Goal: Information Seeking & Learning: Learn about a topic

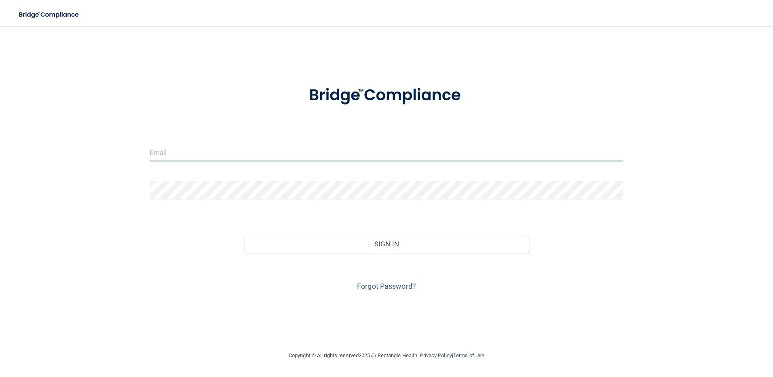
type input "[EMAIL_ADDRESS][DOMAIN_NAME]"
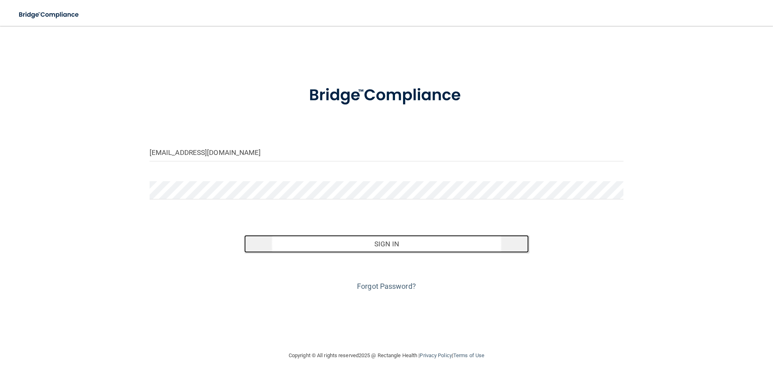
click at [373, 243] on button "Sign In" at bounding box center [386, 244] width 285 height 18
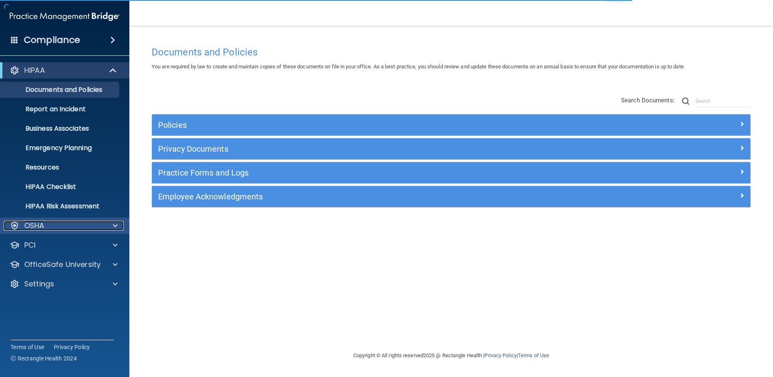
click at [41, 223] on p "OSHA" at bounding box center [34, 226] width 20 height 10
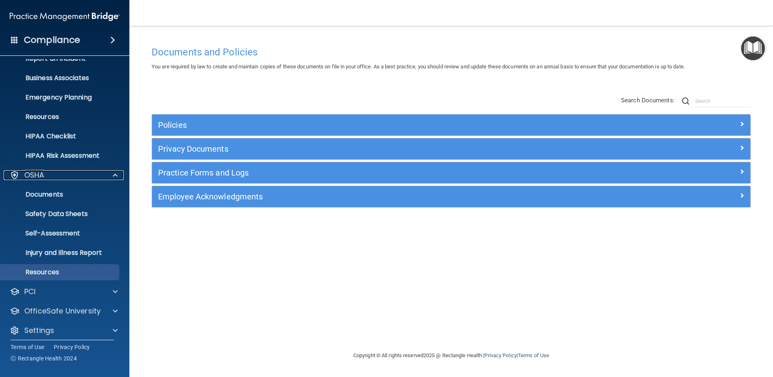
scroll to position [56, 0]
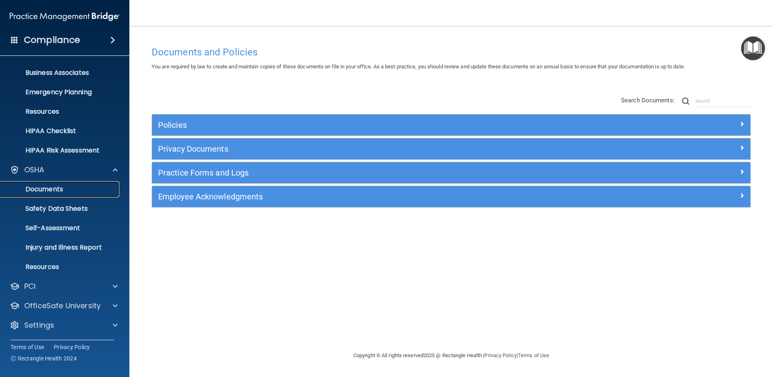
click at [42, 186] on p "Documents" at bounding box center [60, 189] width 110 height 8
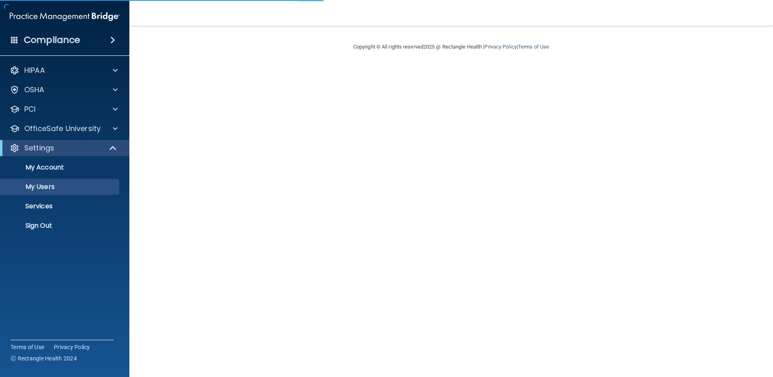
select select "20"
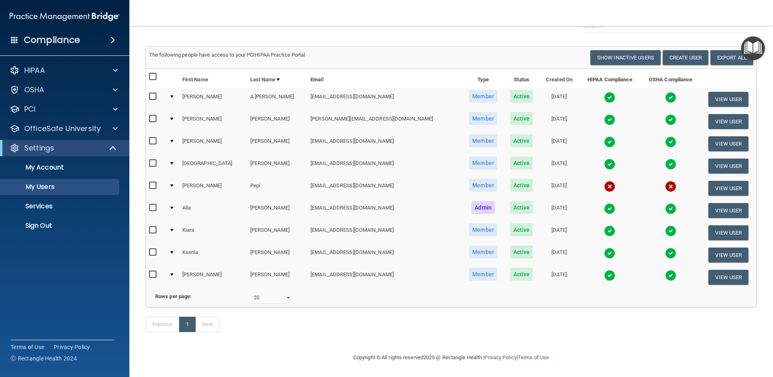
scroll to position [7, 0]
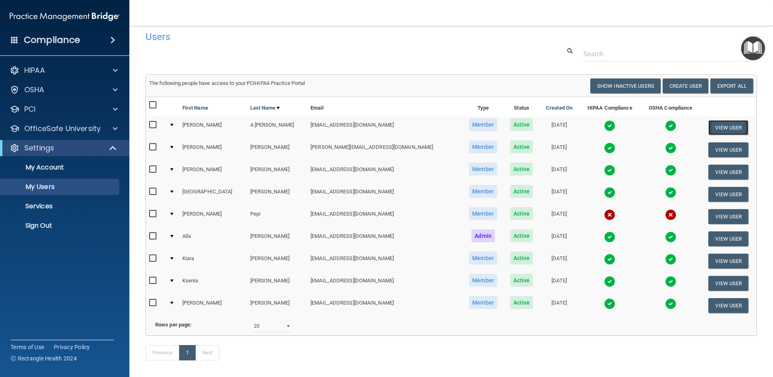
click at [720, 125] on button "View User" at bounding box center [729, 127] width 40 height 15
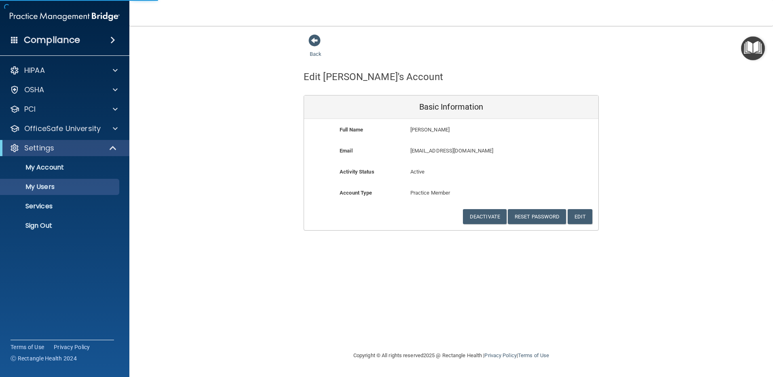
select select "20"
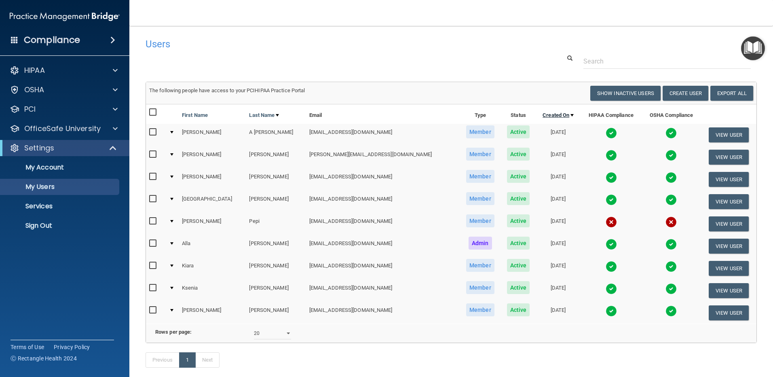
click at [571, 114] on div at bounding box center [572, 115] width 3 height 2
select select "20"
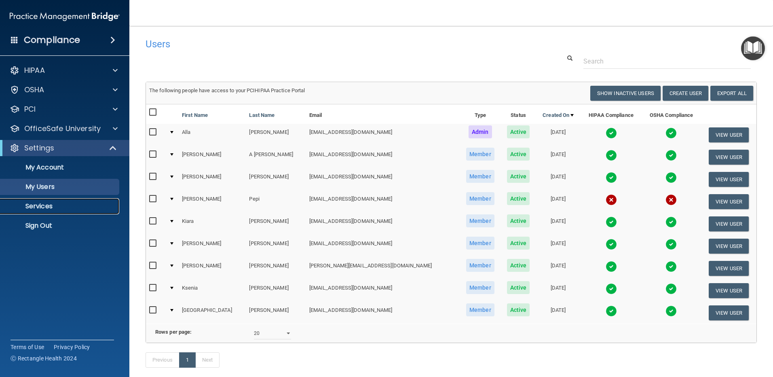
click at [42, 206] on p "Services" at bounding box center [60, 206] width 110 height 8
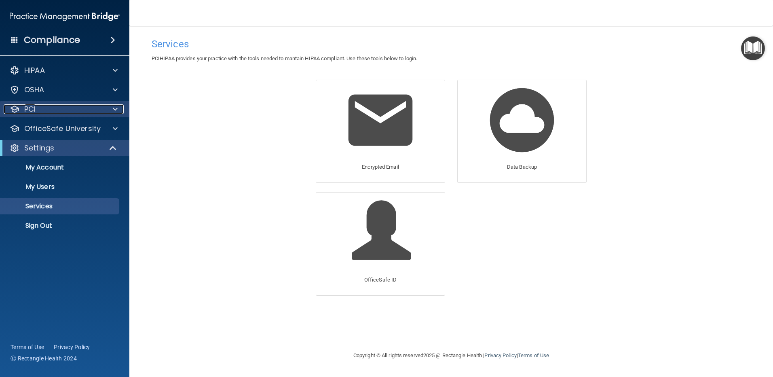
click at [33, 110] on p "PCI" at bounding box center [29, 109] width 11 height 10
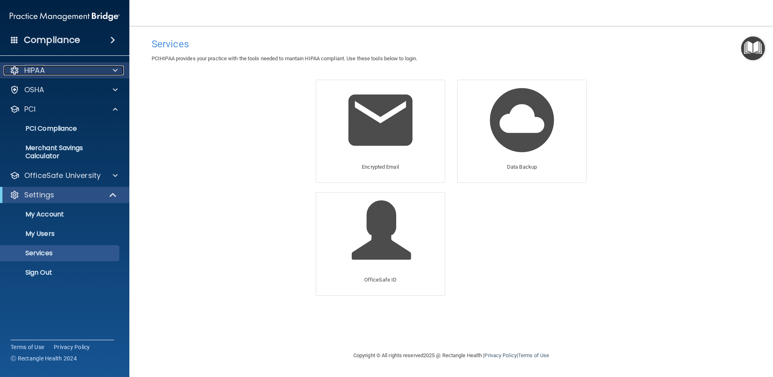
click at [40, 72] on p "HIPAA" at bounding box center [34, 71] width 21 height 10
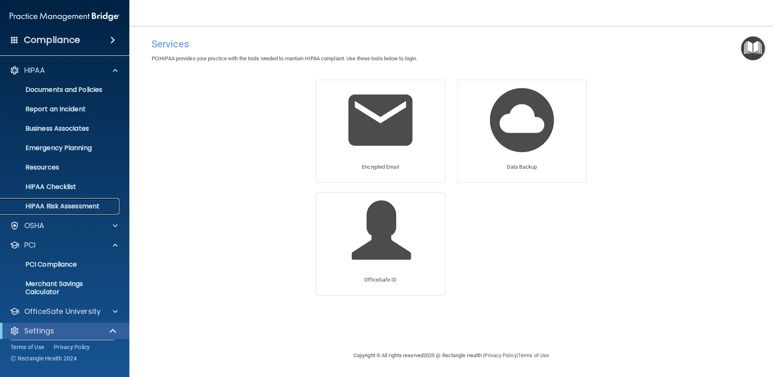
click at [52, 207] on p "HIPAA Risk Assessment" at bounding box center [60, 206] width 110 height 8
